Goal: Task Accomplishment & Management: Use online tool/utility

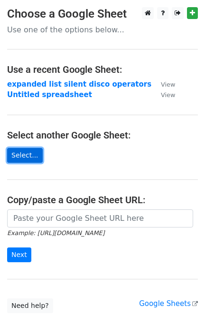
click at [31, 159] on link "Select..." at bounding box center [25, 155] width 36 height 15
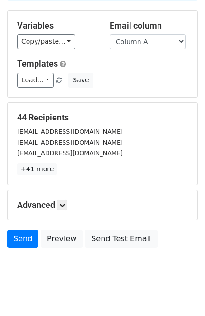
scroll to position [90, 0]
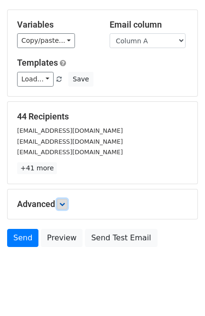
click at [62, 199] on link at bounding box center [62, 204] width 10 height 10
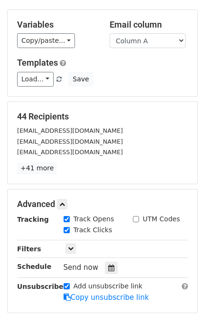
click at [68, 216] on input "Track Opens" at bounding box center [67, 219] width 6 height 6
checkbox input "true"
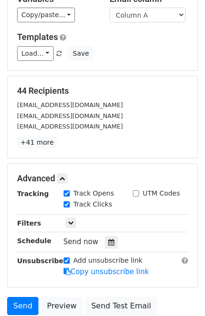
scroll to position [169, 0]
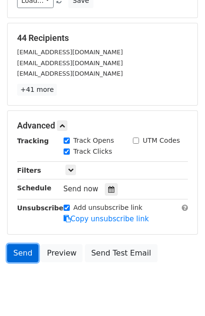
click at [22, 244] on link "Send" at bounding box center [22, 253] width 31 height 18
